Goal: Obtain resource: Download file/media

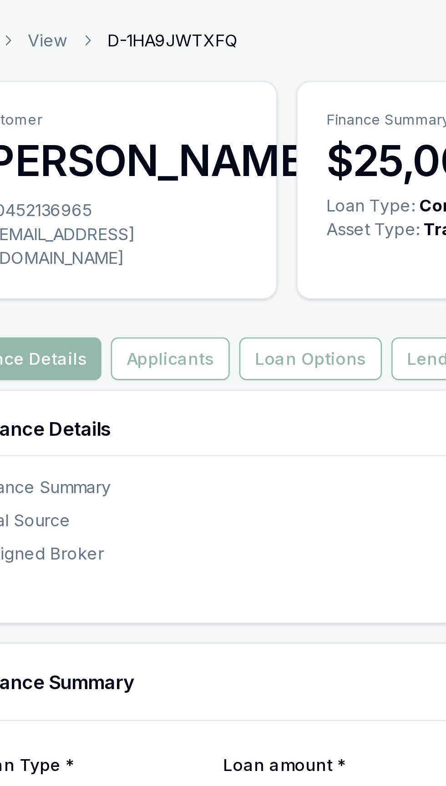
click at [76, 81] on div "0452136965" at bounding box center [100, 80] width 105 height 9
click at [76, 85] on div "[EMAIL_ADDRESS][DOMAIN_NAME]" at bounding box center [100, 94] width 105 height 18
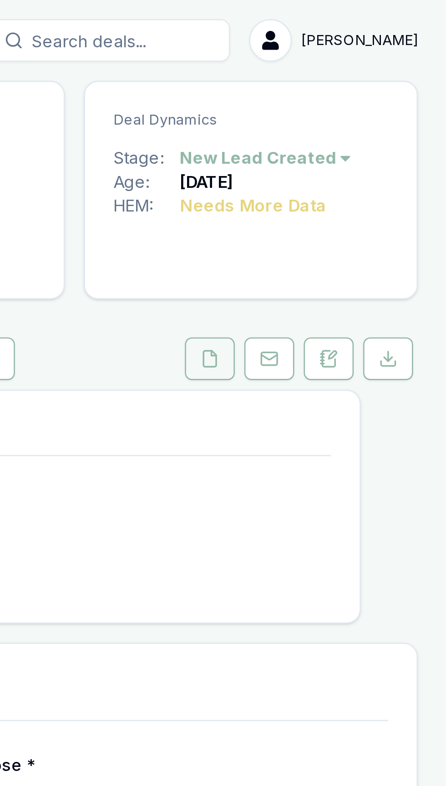
click at [348, 129] on button at bounding box center [355, 137] width 19 height 16
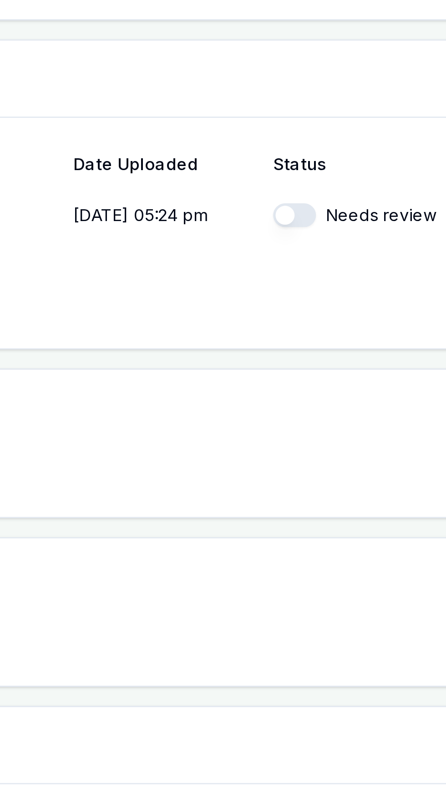
click at [283, 427] on button "button" at bounding box center [286, 431] width 16 height 9
checkbox input "true"
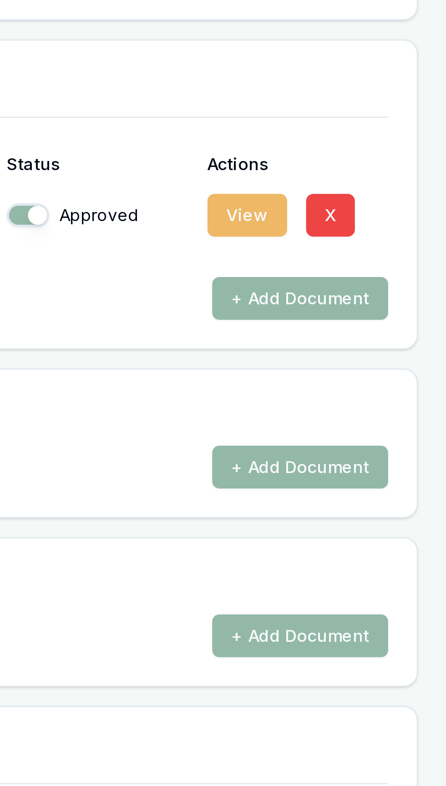
click at [366, 423] on button "View" at bounding box center [370, 431] width 30 height 16
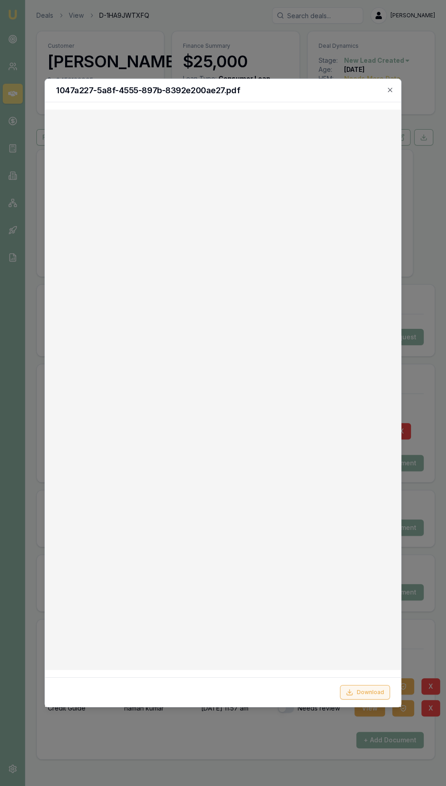
click at [370, 700] on button "Download" at bounding box center [365, 692] width 50 height 15
click at [424, 558] on div at bounding box center [223, 393] width 446 height 786
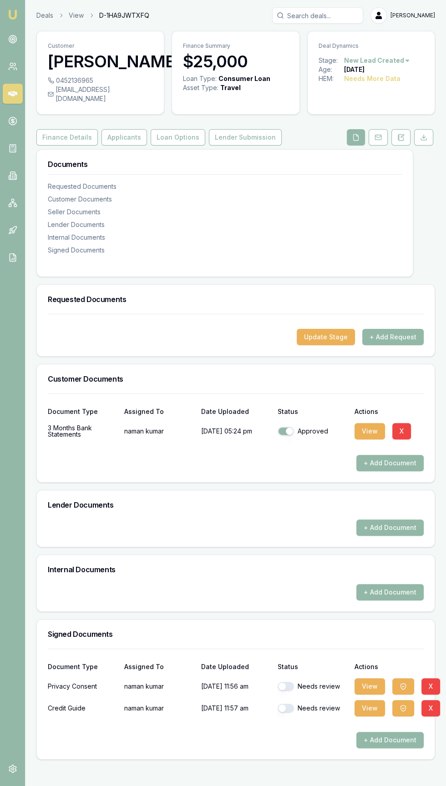
click at [286, 682] on button "button" at bounding box center [286, 686] width 16 height 9
checkbox input "true"
click at [289, 704] on button "button" at bounding box center [286, 708] width 16 height 9
checkbox input "true"
